Goal: Task Accomplishment & Management: Manage account settings

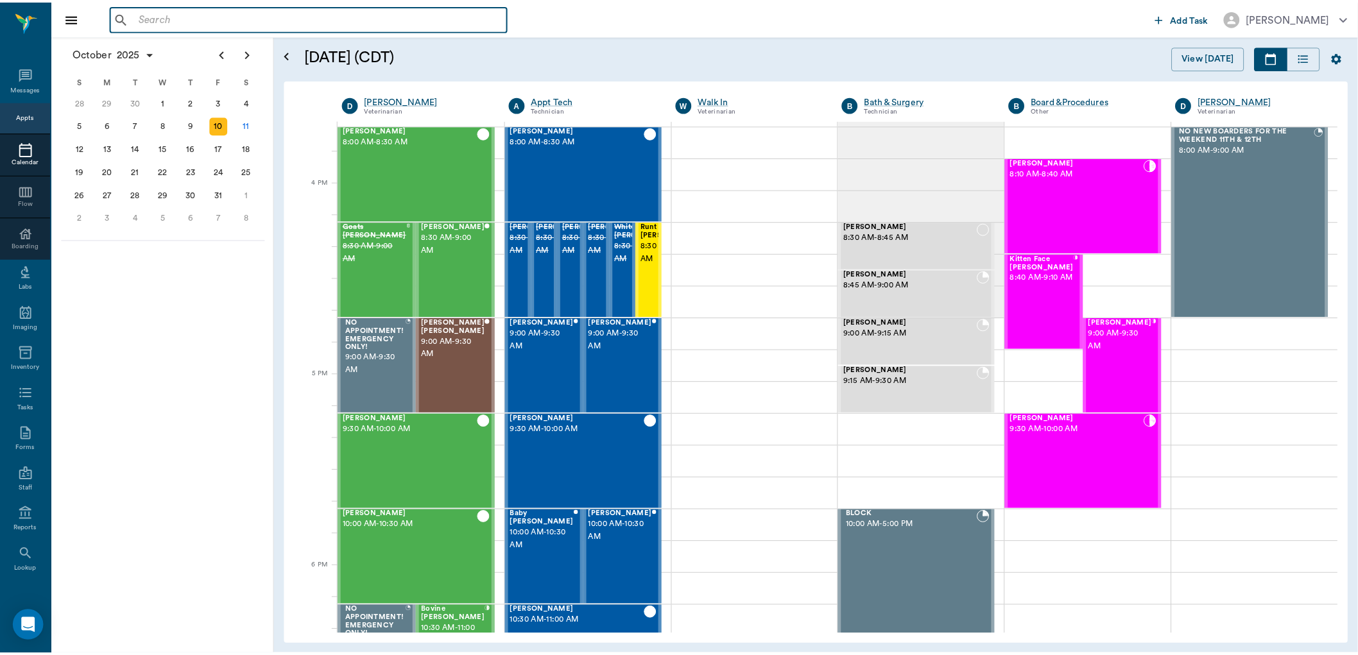
scroll to position [1734, 0]
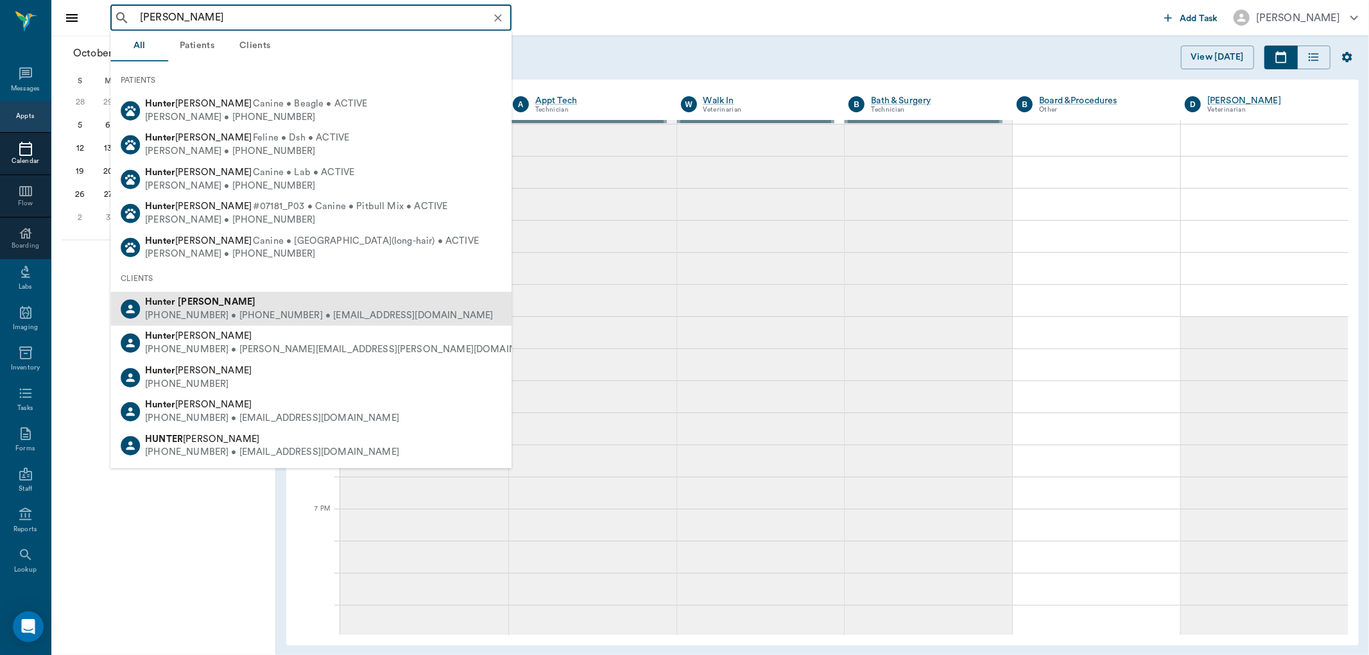
click at [330, 307] on div "[PERSON_NAME]" at bounding box center [319, 302] width 348 height 13
type input "[PERSON_NAME]"
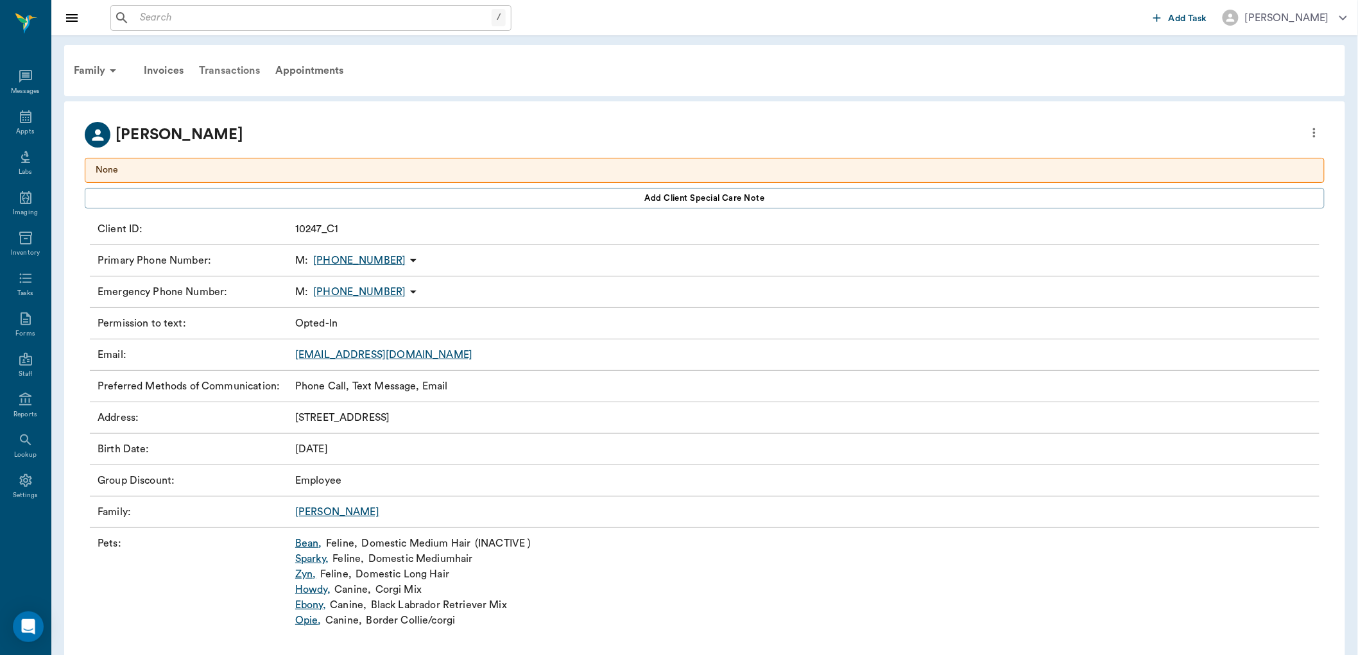
click at [226, 69] on div "Transactions" at bounding box center [229, 70] width 76 height 31
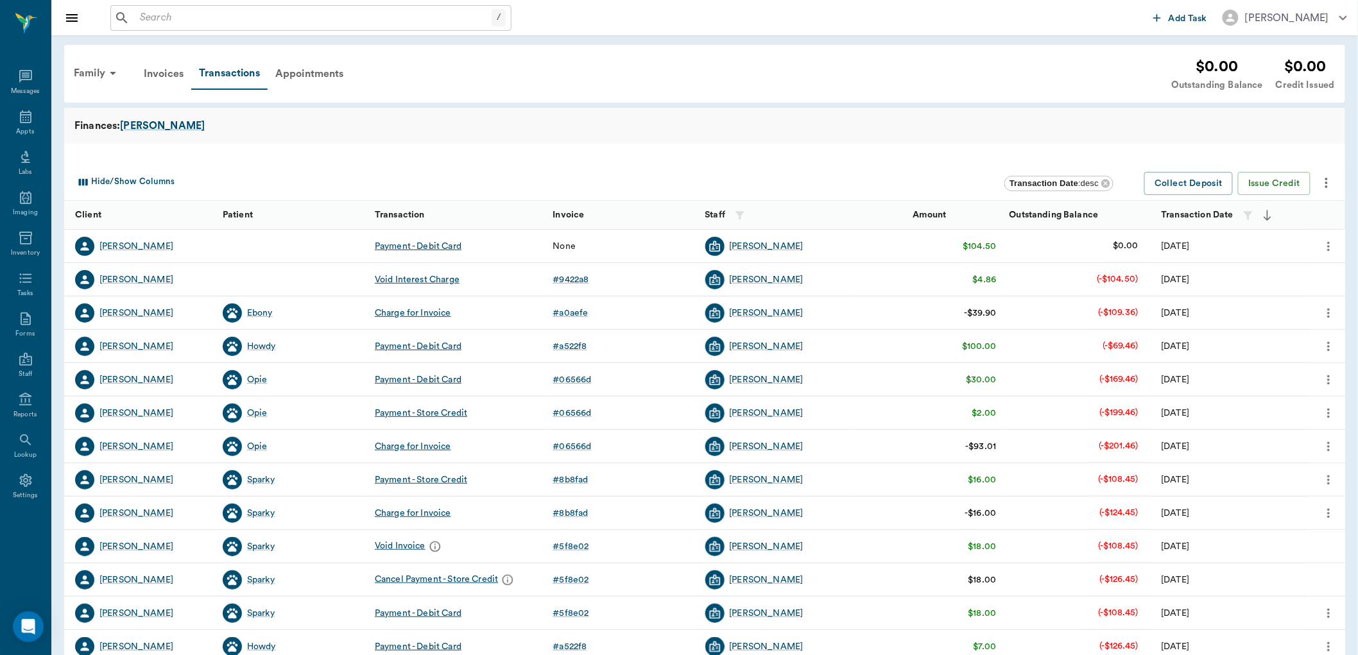
click at [1330, 243] on icon "more" at bounding box center [1328, 246] width 14 height 15
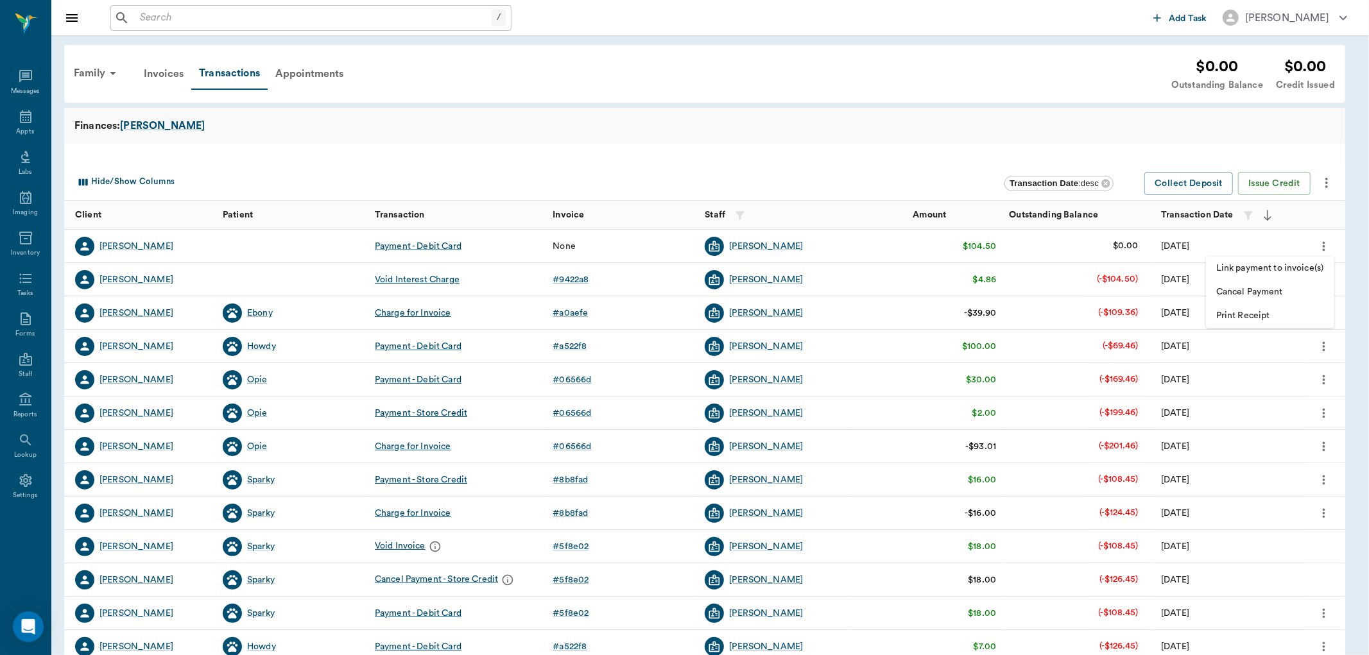
click at [1299, 270] on span "Link payment to invoice(s)" at bounding box center [1270, 268] width 108 height 13
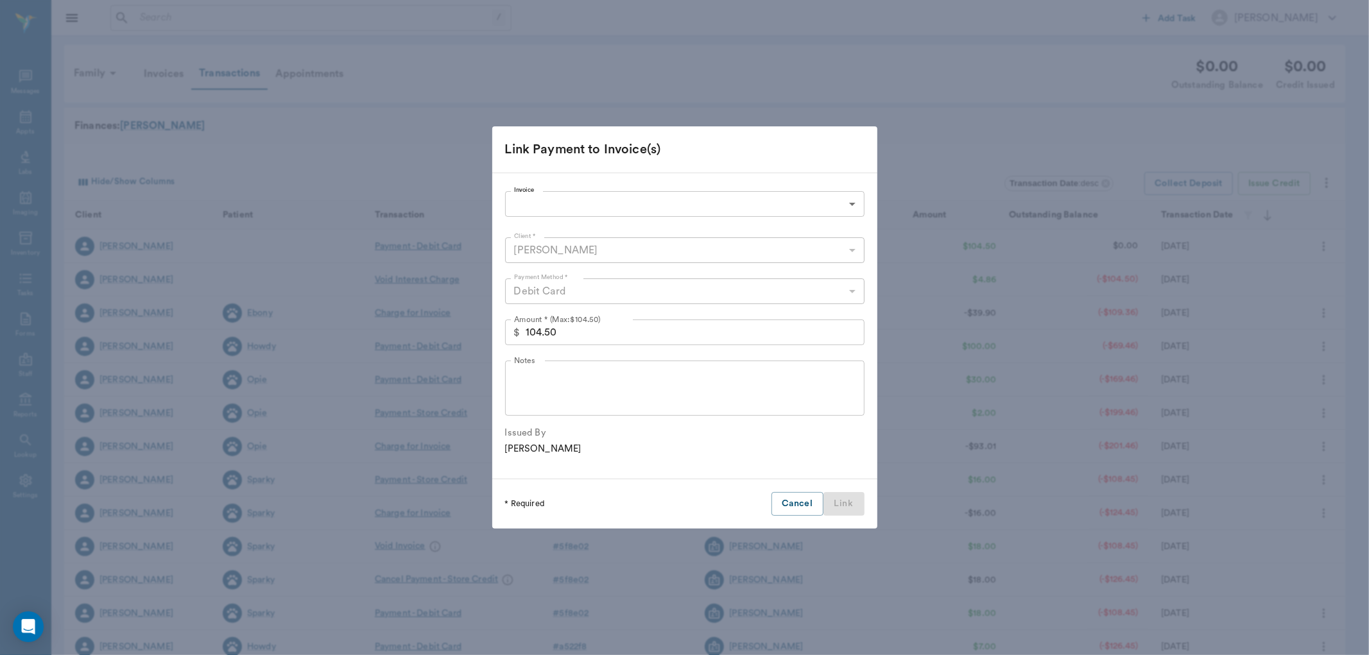
click at [563, 205] on body "/ ​ Add Task [PERSON_NAME] Nectar Messages Appts Labs Imaging Inventory Tasks F…" at bounding box center [684, 394] width 1369 height 789
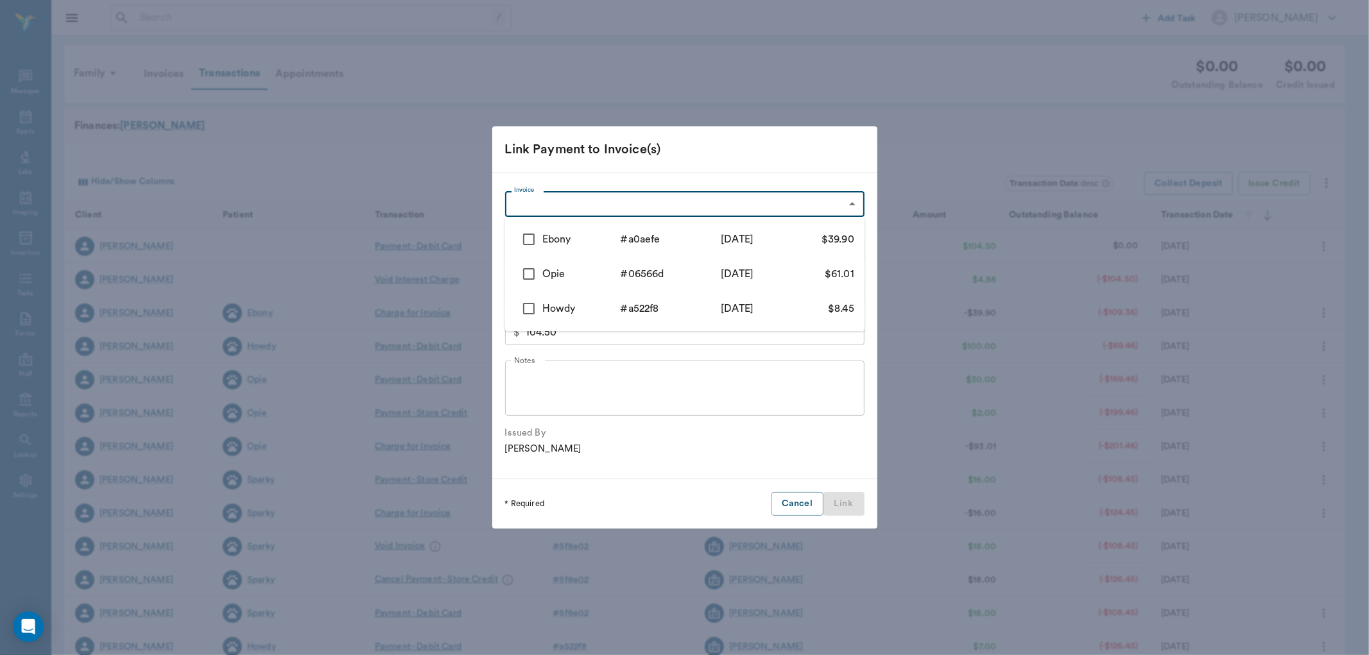
click at [555, 228] on li "Ebony # a0aefe [DATE] $39.90" at bounding box center [684, 239] width 359 height 35
type input "68e4305652f134917aa0aefe"
type input "39.90"
checkbox input "true"
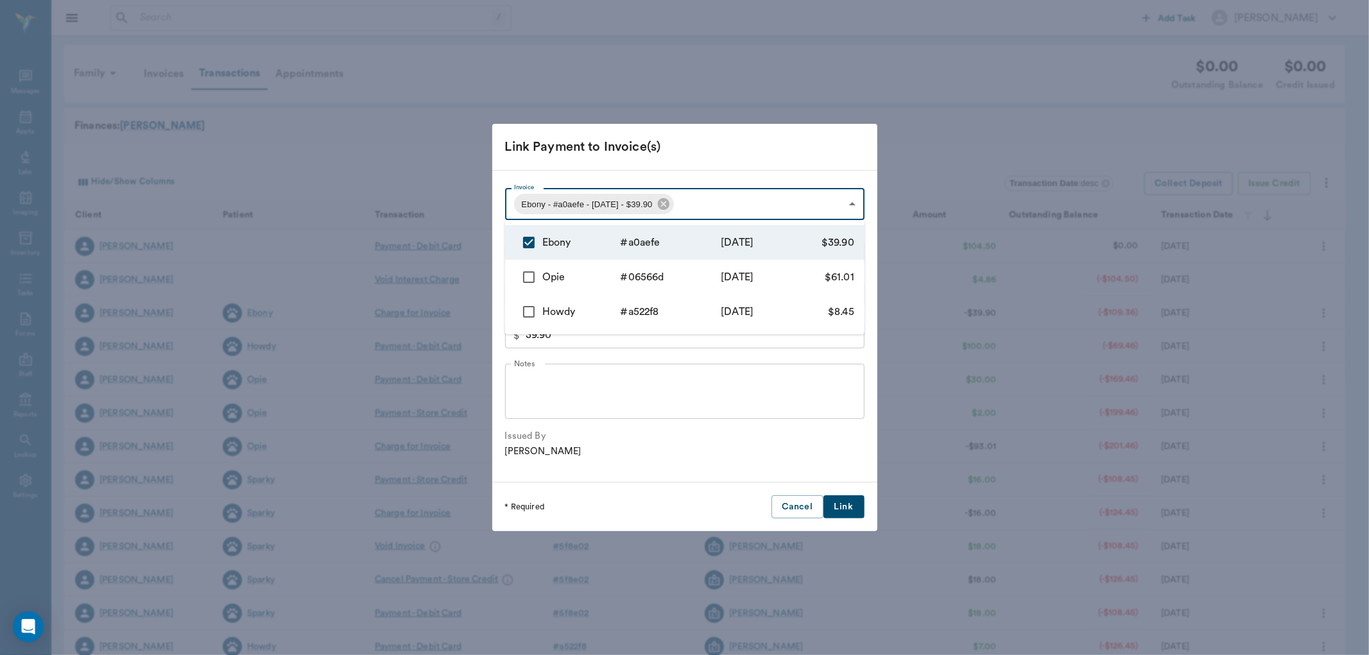
click at [547, 273] on div "Opie" at bounding box center [581, 277] width 78 height 15
type input "68e4305652f134917aa0aefe,68cffb9b6954e505a506566d"
type input "100.91"
checkbox input "true"
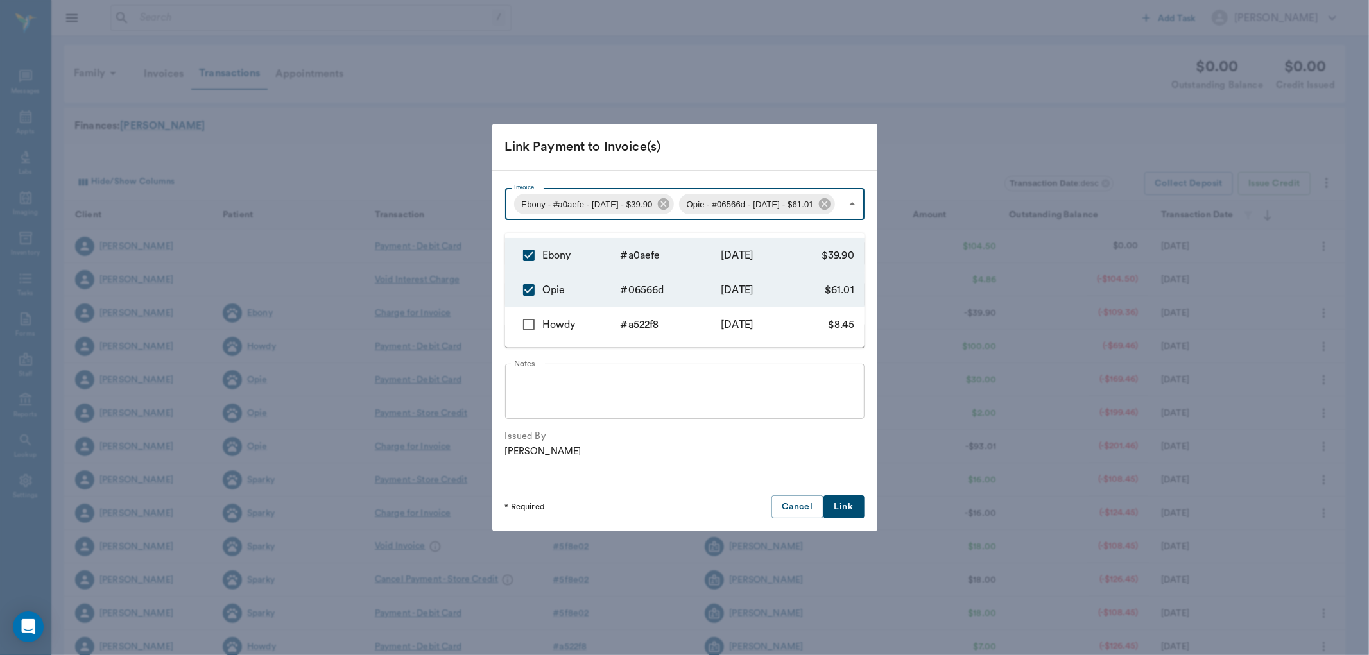
click at [648, 313] on li "Howdy # a522f8 [DATE] $8.45" at bounding box center [684, 324] width 359 height 35
type input "68e4305652f134917aa0aefe,68cffb9b6954e505a506566d,686e8855c55aaa1733a522f8"
type input "109.36"
checkbox input "true"
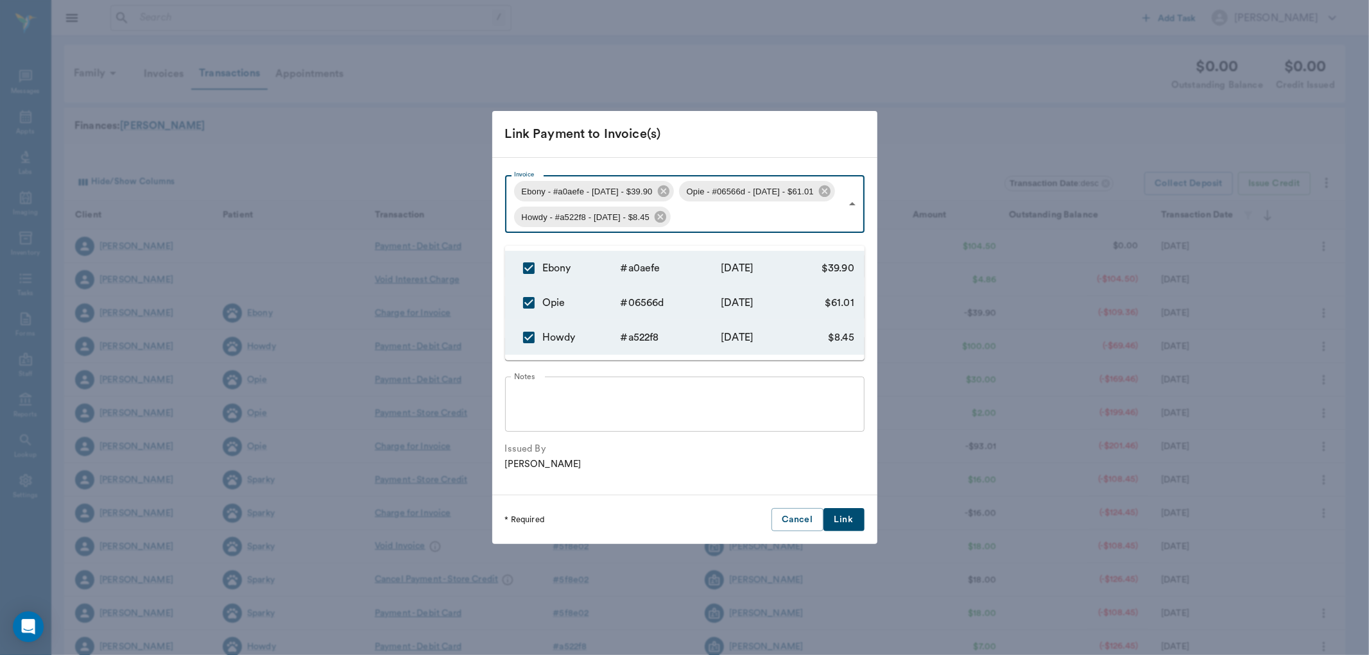
click at [655, 337] on div "# a522f8" at bounding box center [660, 337] width 78 height 15
type input "68e4305652f134917aa0aefe,68cffb9b6954e505a506566d"
type input "100.91"
checkbox input "false"
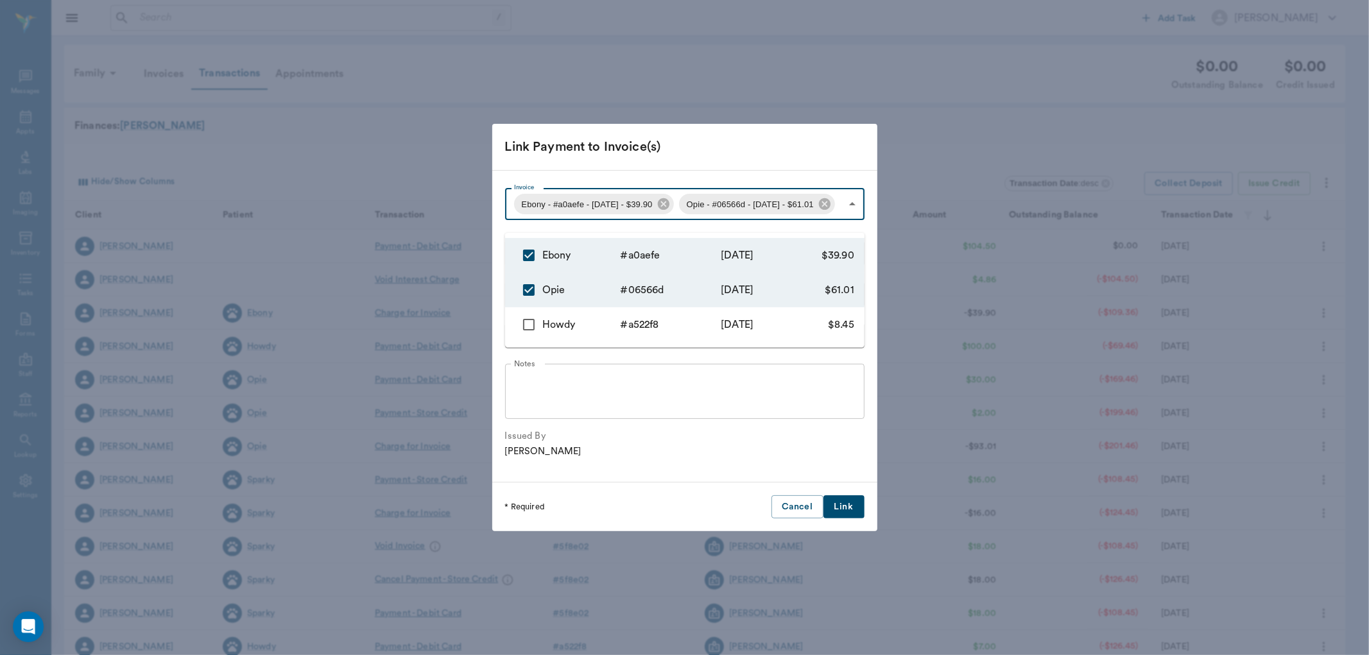
click at [839, 515] on div at bounding box center [684, 327] width 1369 height 655
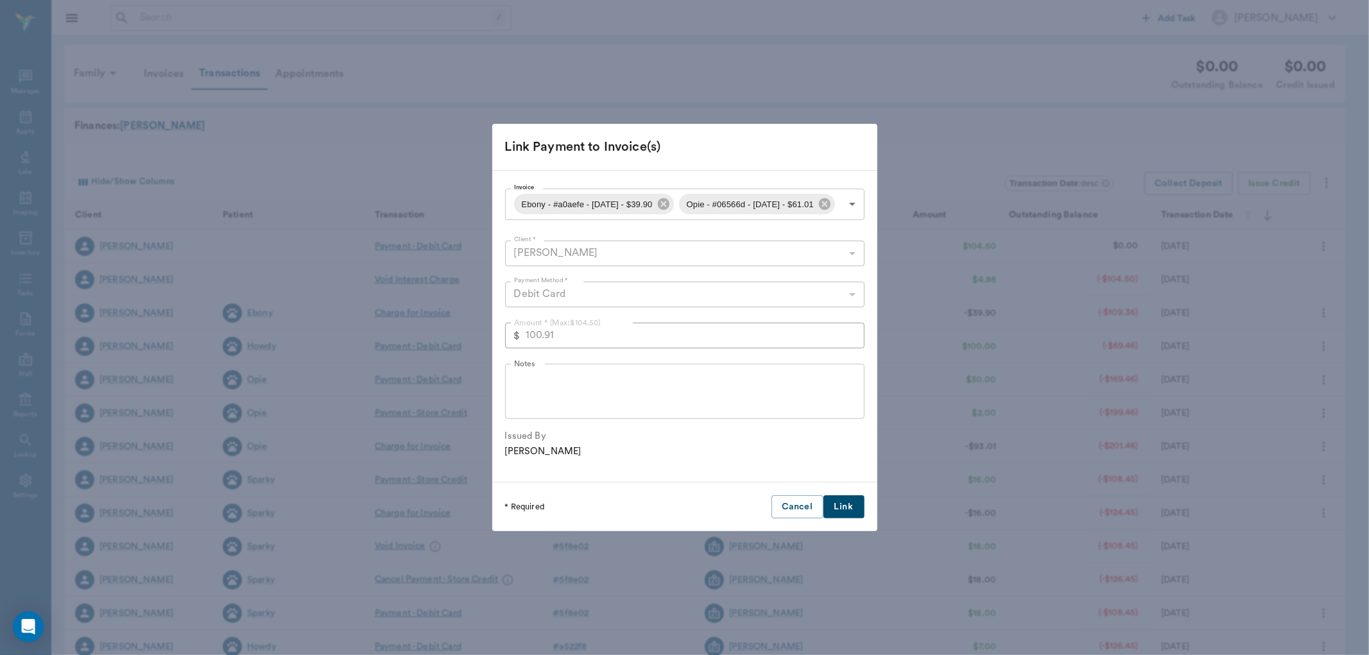
click at [852, 514] on button "Link" at bounding box center [843, 507] width 41 height 24
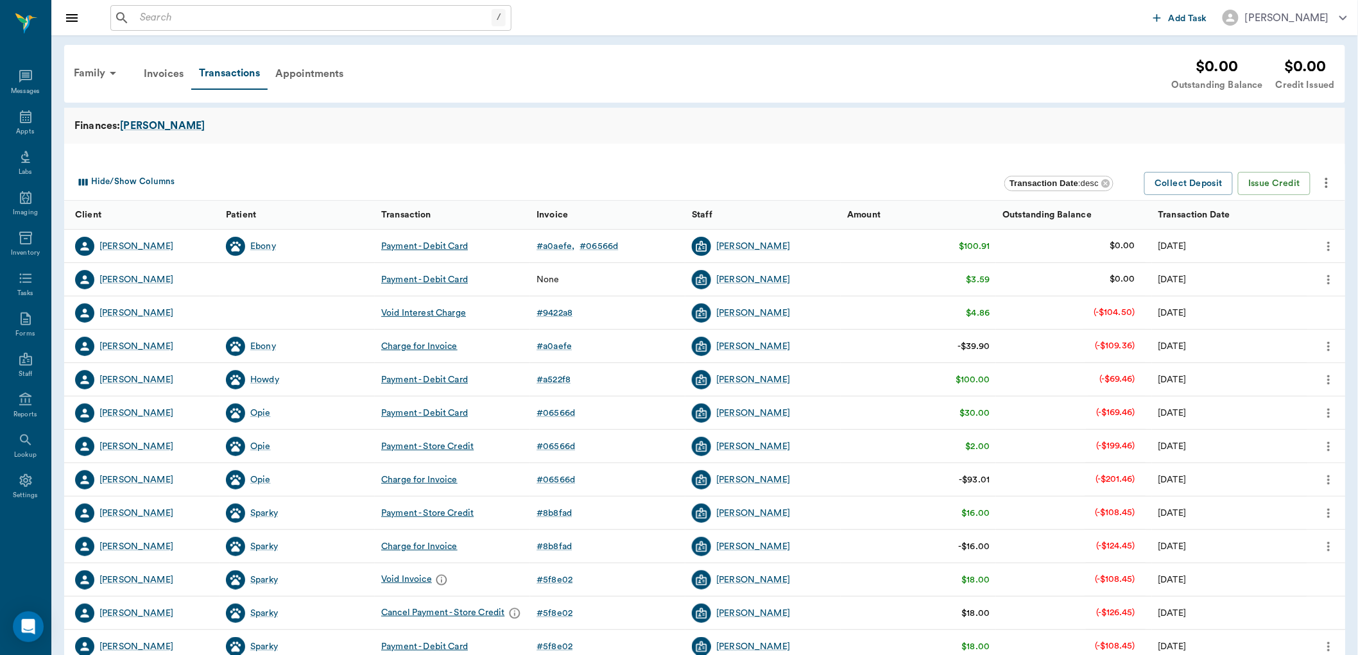
click at [1321, 284] on icon "more" at bounding box center [1328, 279] width 14 height 15
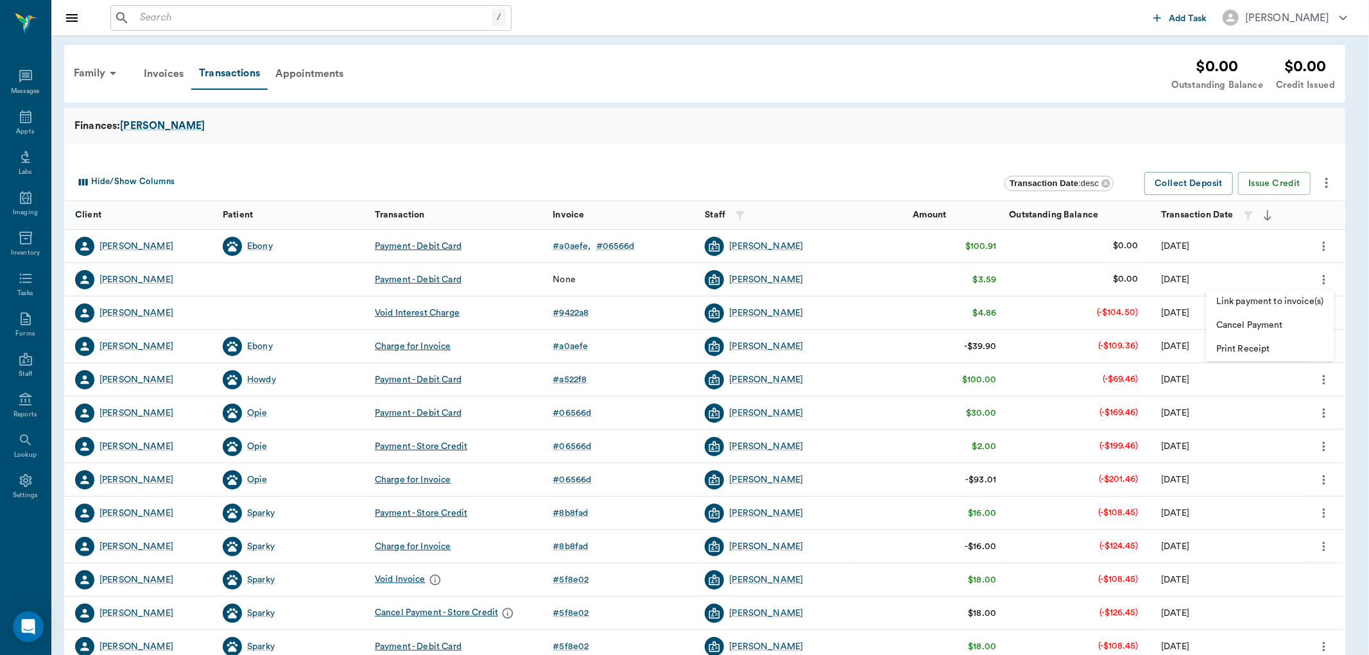
click at [1251, 304] on span "Link payment to invoice(s)" at bounding box center [1270, 301] width 108 height 13
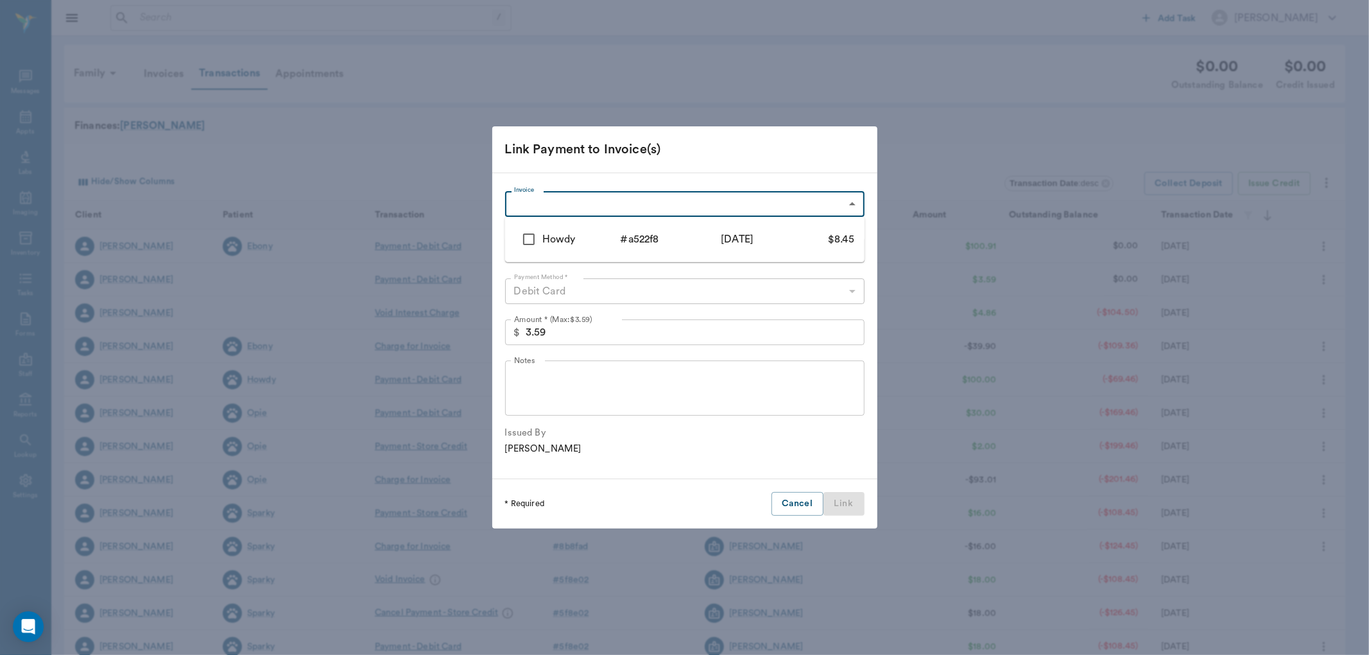
click at [608, 212] on body "/ ​ Add Task [PERSON_NAME] Nectar Messages Appts Labs Imaging Inventory Tasks F…" at bounding box center [684, 394] width 1369 height 789
click at [615, 239] on div "Howdy" at bounding box center [581, 239] width 78 height 15
type input "686e8855c55aaa1733a522f8"
type input "8.45"
checkbox input "true"
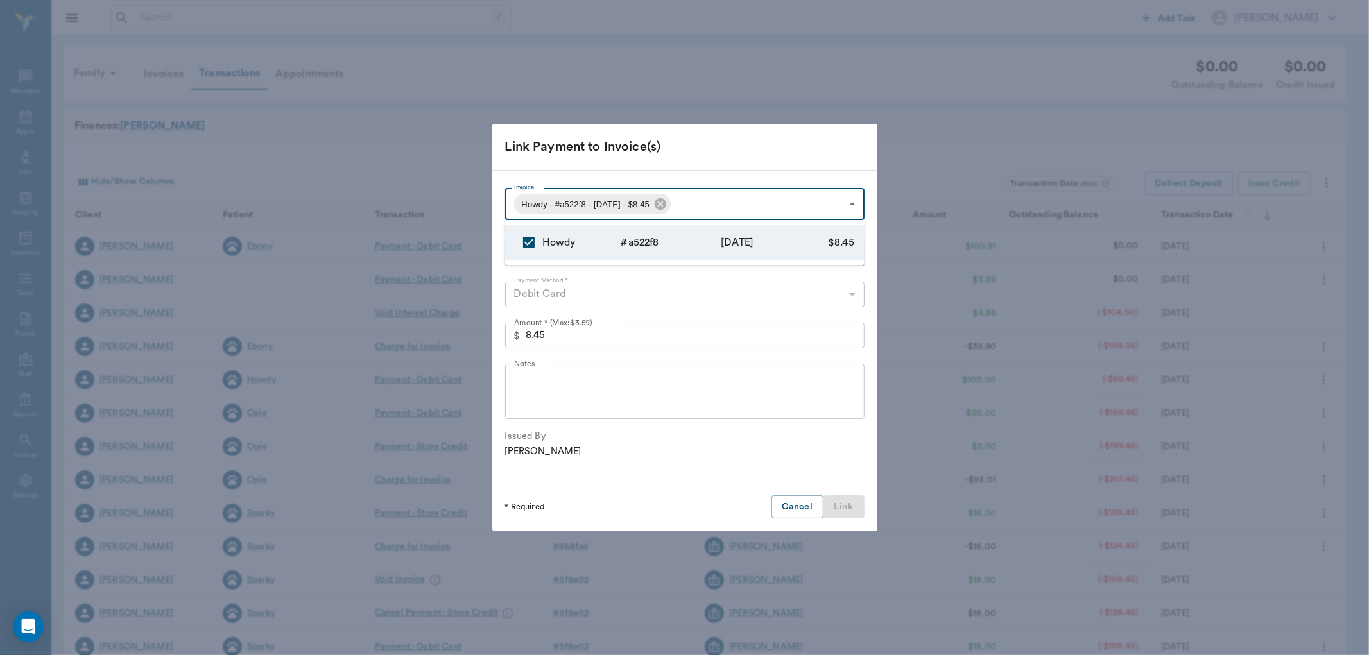
click at [658, 336] on div at bounding box center [684, 327] width 1369 height 655
click at [638, 329] on input "8.45" at bounding box center [695, 336] width 339 height 26
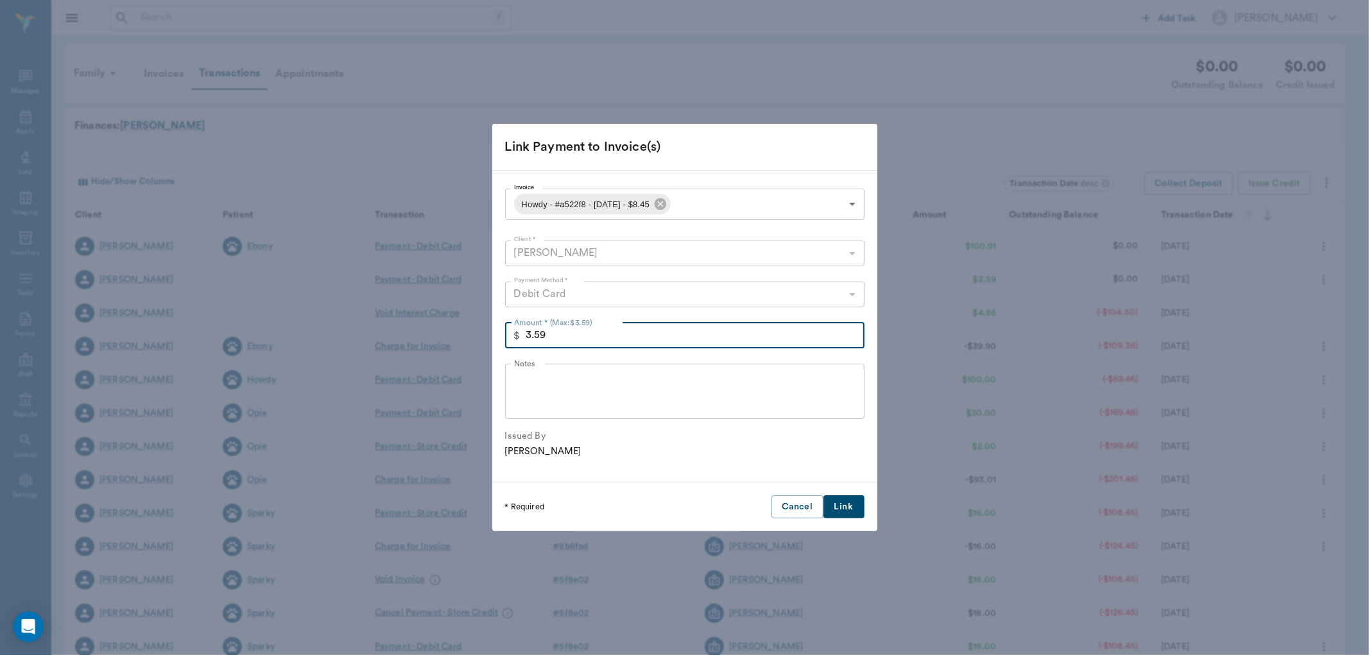
type input "3.59"
click at [834, 499] on button "Link" at bounding box center [843, 507] width 41 height 24
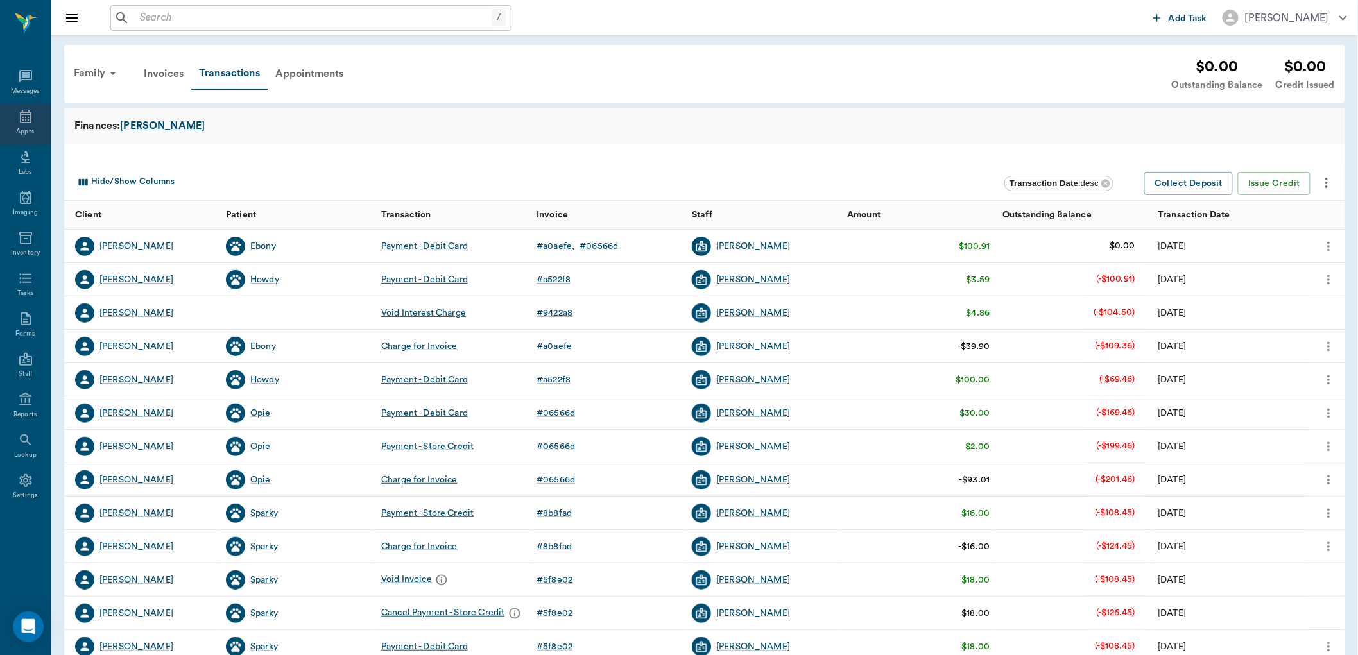
click at [33, 122] on icon at bounding box center [25, 116] width 15 height 15
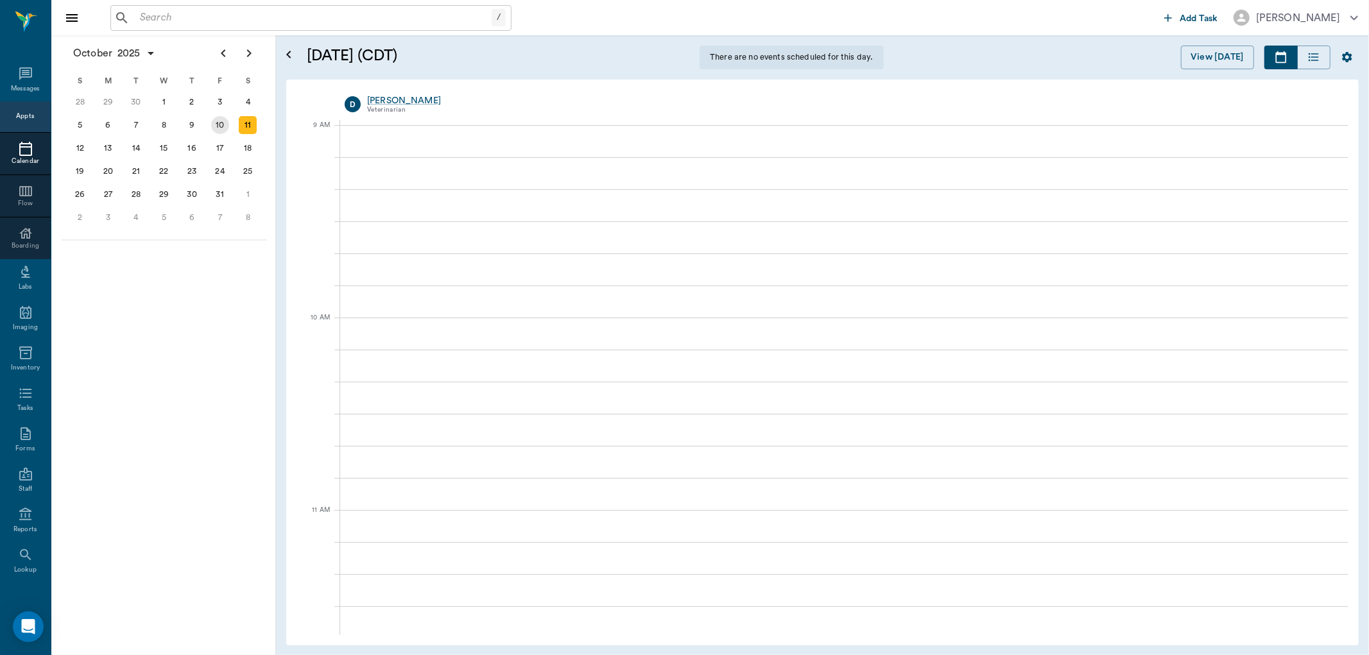
click at [229, 123] on div "10" at bounding box center [220, 125] width 28 height 23
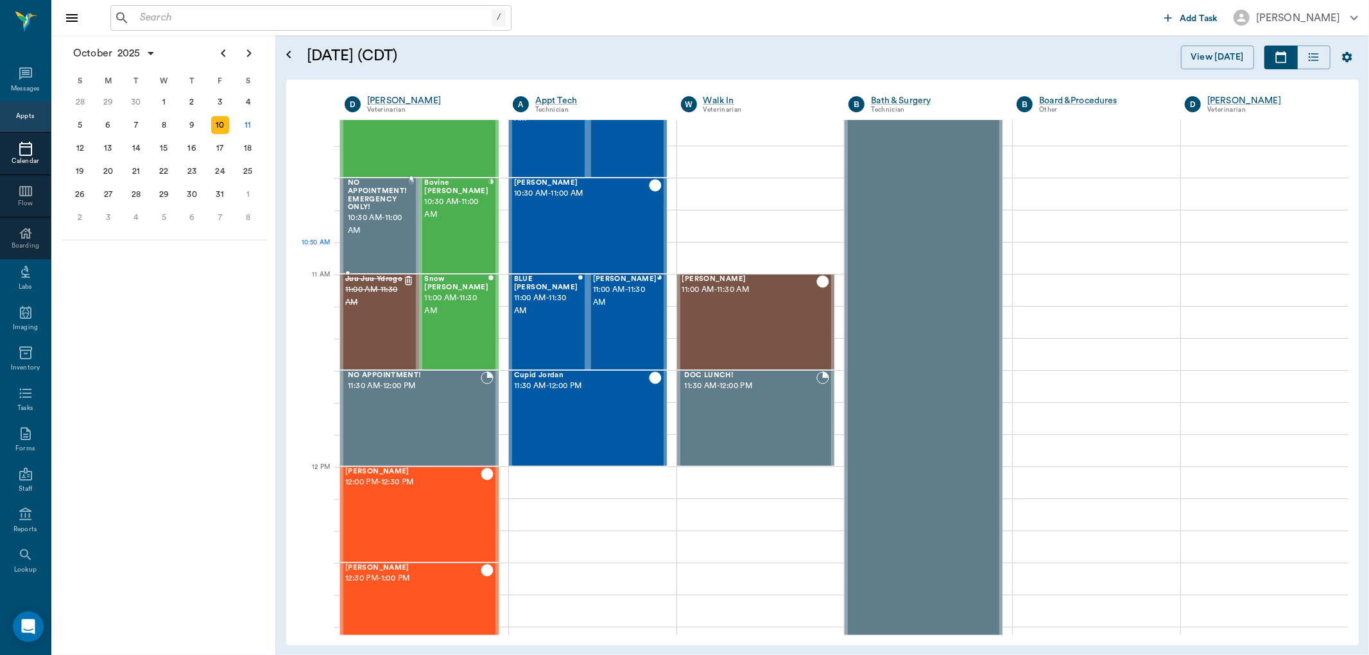
scroll to position [427, 0]
click at [220, 310] on div "[DATE] S M T W T F S 31 [DATE] 2 3 4 5 6 7 8 9 10 11 12 13 14 15 16 17 18 19 20…" at bounding box center [163, 345] width 225 height 620
